Goal: Download file/media

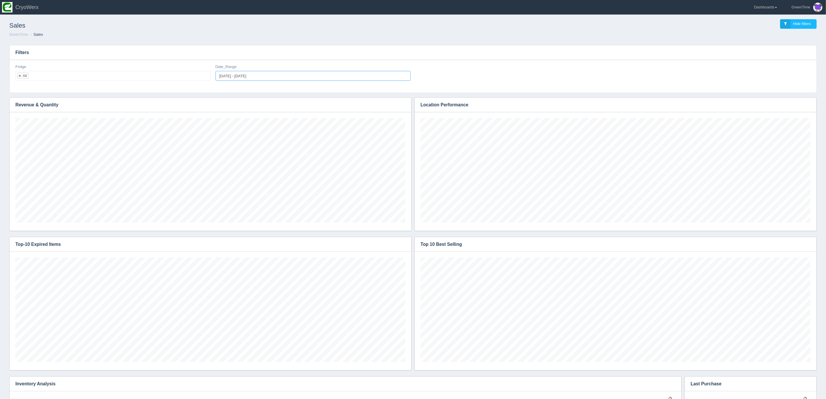
type input "[DATE]"
type input "2025-10-07"
click at [224, 75] on input "2025-10-06 - 2025-10-07" at bounding box center [312, 76] width 195 height 10
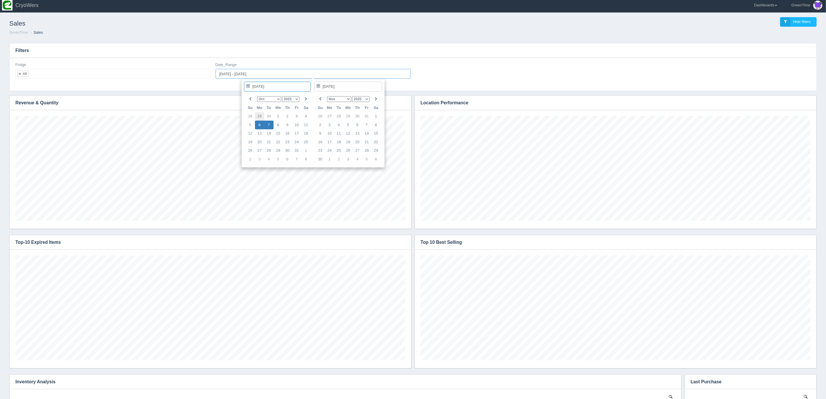
type input "2025-09-29"
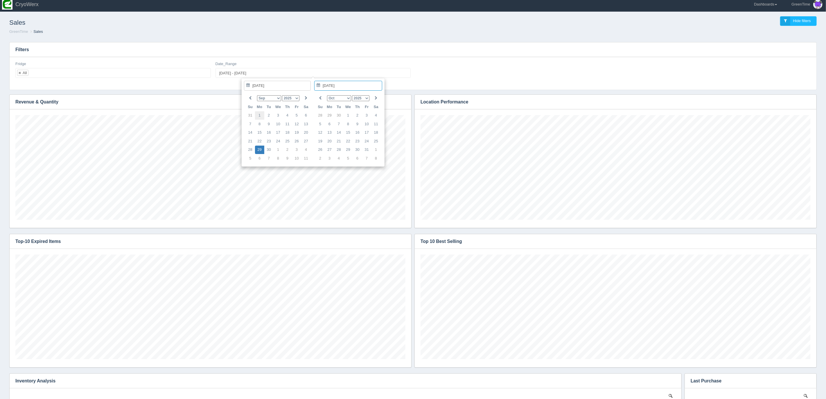
drag, startPoint x: 259, startPoint y: 115, endPoint x: 256, endPoint y: 117, distance: 3.5
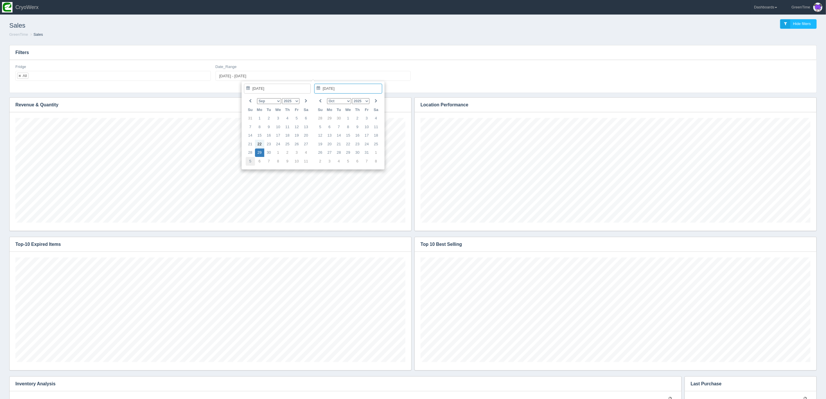
type input "2025-10-05"
type input "2025-09-29 - 2025-10-05"
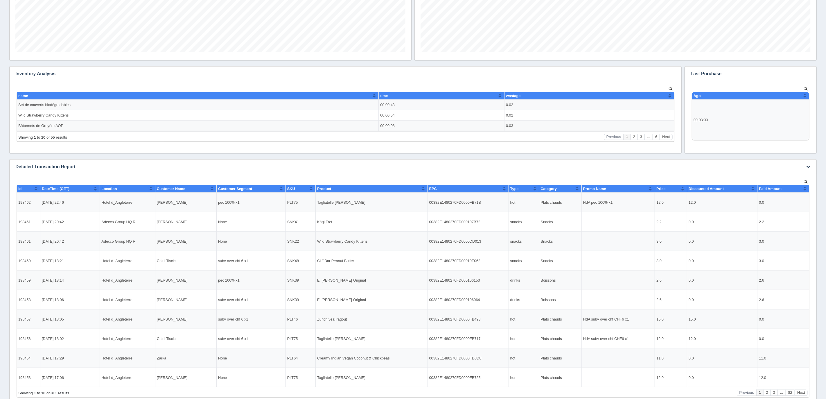
scroll to position [316, 0]
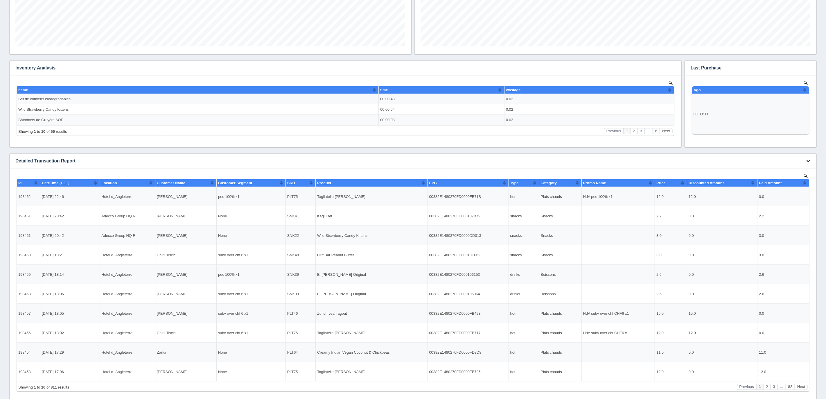
click at [809, 161] on icon "button" at bounding box center [808, 161] width 4 height 4
click at [778, 169] on link "Download CSV" at bounding box center [789, 169] width 46 height 8
